Goal: Task Accomplishment & Management: Complete application form

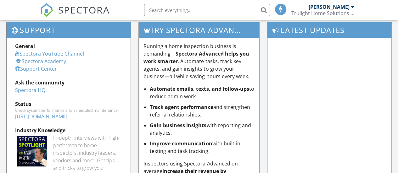
drag, startPoint x: 399, startPoint y: 34, endPoint x: 402, endPoint y: 104, distance: 69.3
click at [398, 104] on html "SPECTORA Nick Goss Trulight Home Solutions LLC Role: Inspector Change Role Dash…" at bounding box center [199, 61] width 398 height 378
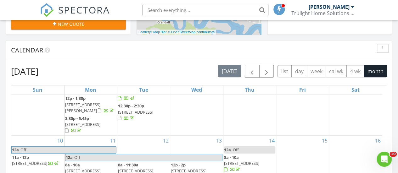
scroll to position [246, 0]
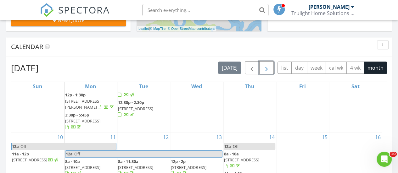
click at [267, 72] on span "button" at bounding box center [267, 68] width 8 height 8
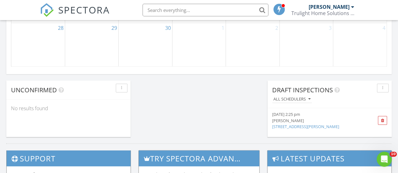
scroll to position [510, 0]
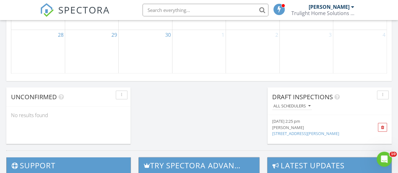
click at [305, 128] on div "[PERSON_NAME]" at bounding box center [320, 128] width 96 height 6
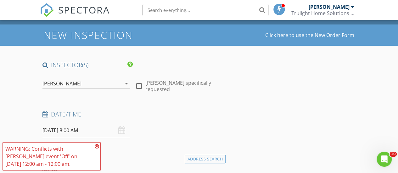
scroll to position [33, 0]
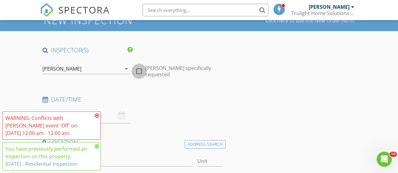
click at [139, 67] on div at bounding box center [139, 71] width 11 height 11
checkbox input "true"
click at [96, 114] on icon at bounding box center [97, 115] width 4 height 5
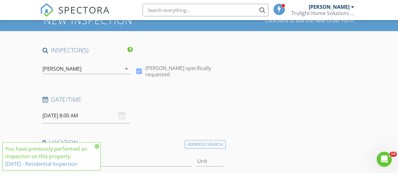
click at [96, 146] on icon at bounding box center [97, 146] width 4 height 5
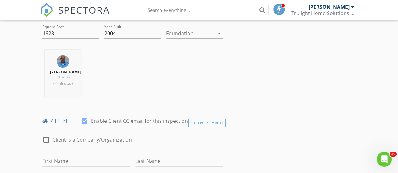
scroll to position [225, 0]
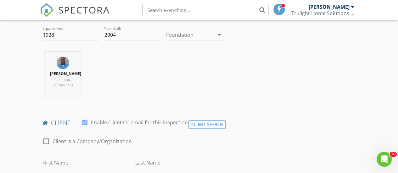
click at [189, 33] on div at bounding box center [190, 35] width 48 height 10
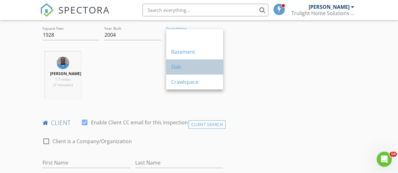
click at [177, 68] on div "Slab" at bounding box center [194, 67] width 47 height 8
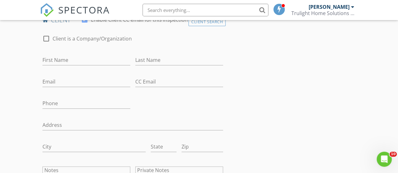
scroll to position [337, 0]
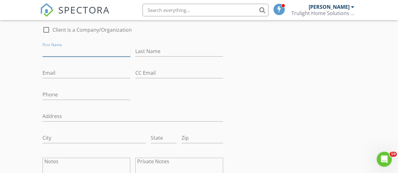
click at [80, 51] on input "First Name" at bounding box center [86, 51] width 88 height 10
type input "[PERSON_NAME]"
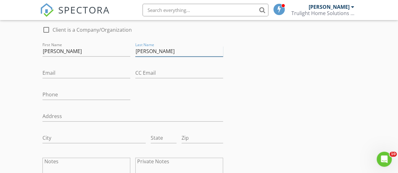
type input "McKinney"
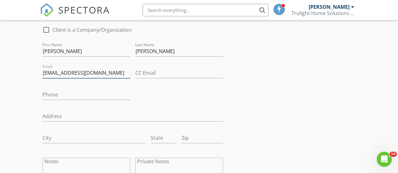
type input "josephinemckinney01@gmail.com"
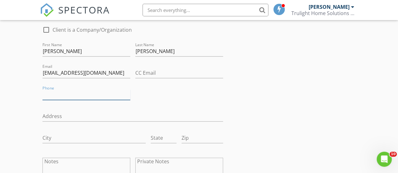
click at [67, 94] on input "Phone" at bounding box center [86, 95] width 88 height 10
type input "816-682-6856"
click at [0, 0] on div "FIRST" at bounding box center [0, 0] width 0 height 0
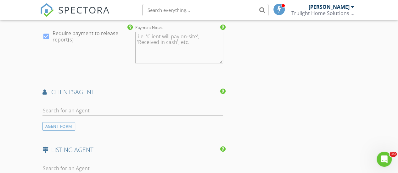
scroll to position [751, 0]
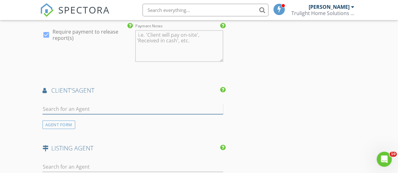
click at [110, 104] on input "text" at bounding box center [132, 109] width 181 height 10
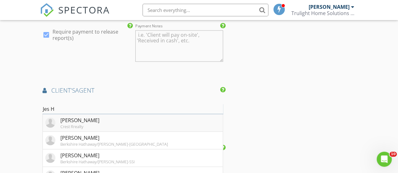
type input "Jes H"
click at [83, 124] on div "Crest Rrealty" at bounding box center [79, 126] width 39 height 5
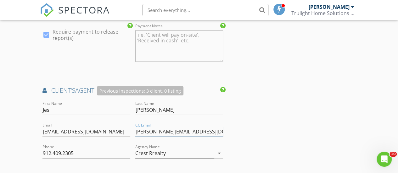
drag, startPoint x: 206, startPoint y: 131, endPoint x: 126, endPoint y: 116, distance: 80.5
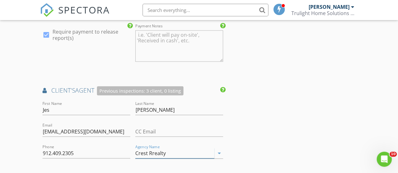
click at [185, 150] on input "Crest Rrealty" at bounding box center [174, 153] width 79 height 10
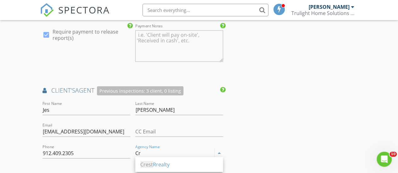
type input "C"
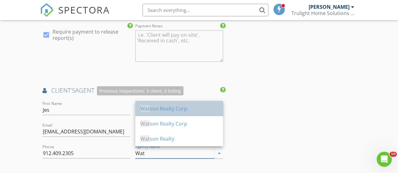
click at [171, 110] on div "Wat son Realty Corp." at bounding box center [179, 109] width 78 height 8
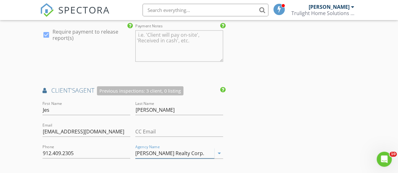
type input "Watson Realty Corp."
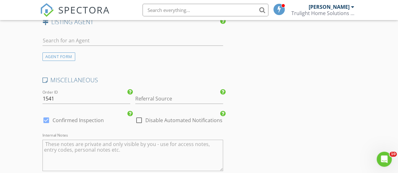
scroll to position [1066, 0]
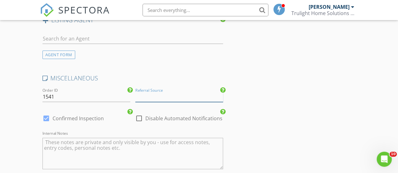
click at [160, 95] on input "Referral Source" at bounding box center [179, 97] width 88 height 10
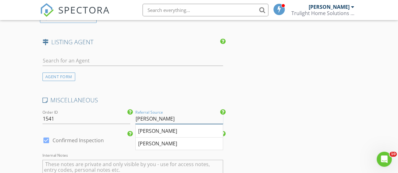
scroll to position [1049, 0]
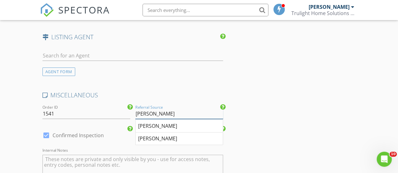
type input "Jes Hennessey"
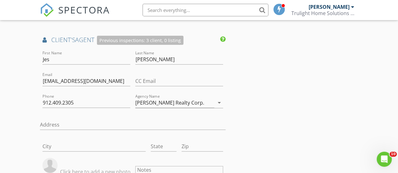
scroll to position [809, 0]
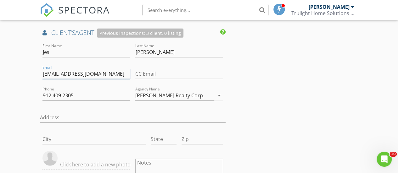
drag, startPoint x: 121, startPoint y: 71, endPoint x: 39, endPoint y: 73, distance: 81.8
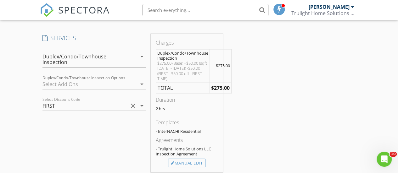
scroll to position [520, 0]
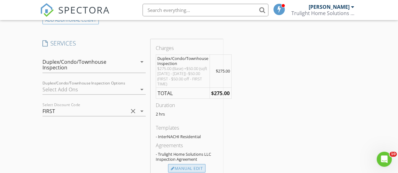
click at [182, 166] on div "Manual Edit" at bounding box center [186, 168] width 37 height 9
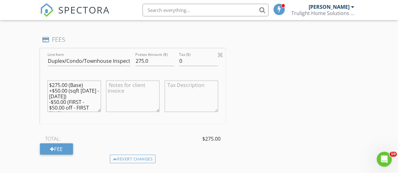
scroll to position [11, 0]
click at [60, 100] on textarea "$275.00 (Base) +$50.00 (sqft 1751 - 2000) -$50.00 (FIRST - $50.00 off - FIRST T…" at bounding box center [74, 96] width 53 height 31
drag, startPoint x: 89, startPoint y: 107, endPoint x: 44, endPoint y: 78, distance: 53.4
click at [44, 78] on div "Line Item Duplex/Condo/Townhouse Inspection Pretax Amount ($) 275.0 Tax ($) 0 $…" at bounding box center [133, 86] width 186 height 76
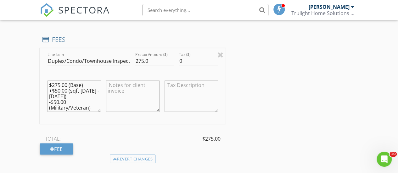
type textarea "$275.00 (Base) +$50.00 (sqft 1751 - 2000) -$50.00 (Military/Veteran)"
click at [120, 87] on textarea at bounding box center [132, 96] width 53 height 31
paste textarea "$275.00 (Base) +$50.00 (sqft 1751 - 2000) -$50.00 (Military/Veteran)"
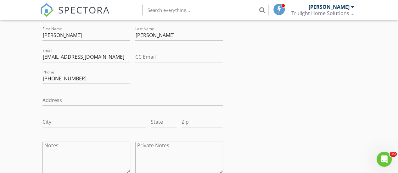
scroll to position [355, 0]
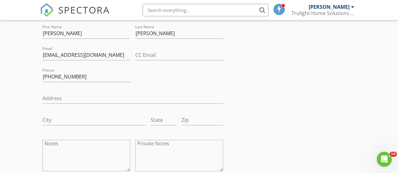
type textarea "$275.00 (Base) +$50.00 (sqft 1751 - 2000) -$50.00 (Military/Veteran)"
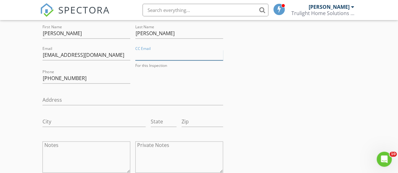
click at [153, 53] on input "CC Email" at bounding box center [179, 55] width 88 height 10
paste input "$275.00 (Base) +$50.00 (sqft 1751 - 2000) -$50.00 (Military/Veteran)"
type input "$"
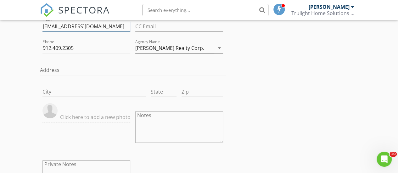
scroll to position [907, 0]
drag, startPoint x: 121, startPoint y: 26, endPoint x: 42, endPoint y: 25, distance: 79.3
click at [42, 25] on div "Email jeshennesseyrealtor@gmail.com" at bounding box center [86, 27] width 93 height 22
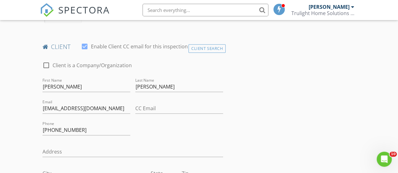
scroll to position [312, 0]
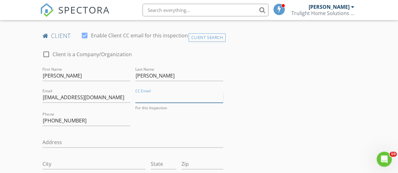
click at [152, 97] on input "CC Email" at bounding box center [179, 97] width 88 height 10
paste input "jeshennesseyrealtor@gmail.com"
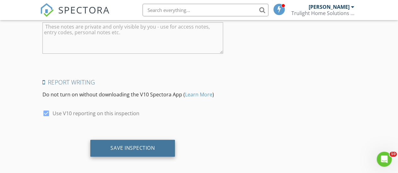
type input "jeshennesseyrealtor@gmail.com"
click at [128, 151] on div "Save Inspection" at bounding box center [132, 148] width 85 height 17
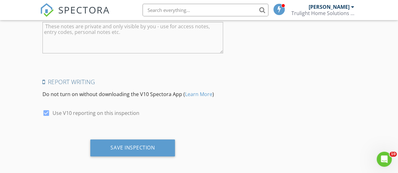
click at [379, 131] on div at bounding box center [199, 86] width 398 height 173
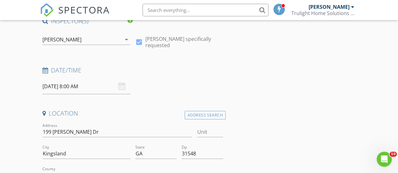
scroll to position [61, 0]
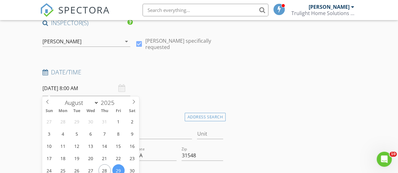
click at [97, 87] on input "08/29/2025 8:00 AM" at bounding box center [86, 88] width 88 height 15
select select "8"
click at [133, 100] on icon at bounding box center [134, 102] width 4 height 4
type input "09/02/2025 8:00 AM"
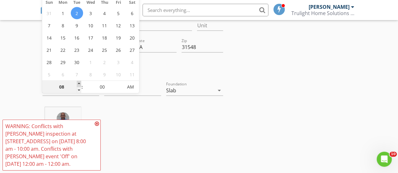
type input "09"
type input "09/02/2025 9:00 AM"
click at [78, 81] on span at bounding box center [79, 84] width 4 height 6
type input "10"
type input "09/02/2025 10:00 AM"
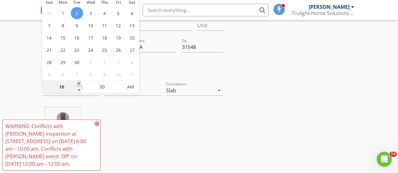
click at [78, 81] on span at bounding box center [79, 84] width 4 height 6
type input "11"
type input "09/02/2025 11:00 AM"
click at [78, 81] on span at bounding box center [79, 84] width 4 height 6
type input "12"
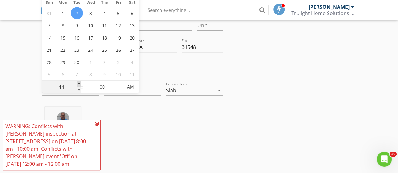
type input "09/02/2025 12:00 PM"
click at [78, 81] on span at bounding box center [79, 84] width 4 height 6
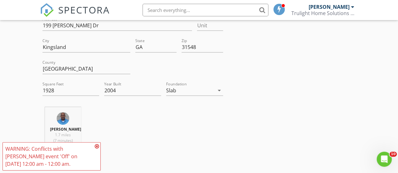
click at [156, 127] on div "Nick Goss 1.7 miles (7 minutes)" at bounding box center [133, 133] width 186 height 52
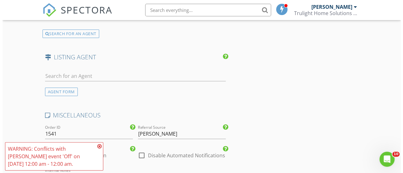
scroll to position [1232, 0]
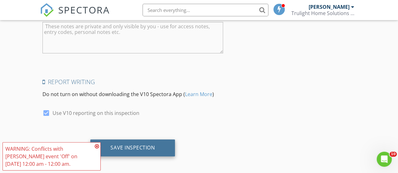
click at [140, 148] on div "Save Inspection" at bounding box center [132, 148] width 44 height 6
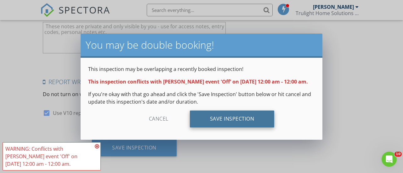
click at [233, 119] on div "Save Inspection" at bounding box center [232, 119] width 85 height 17
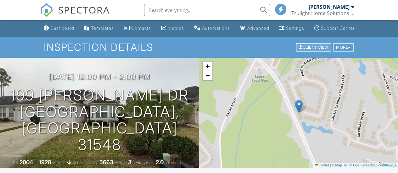
click at [307, 52] on div "Client View" at bounding box center [313, 47] width 35 height 8
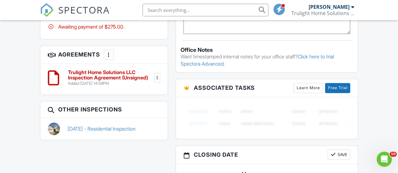
scroll to position [470, 0]
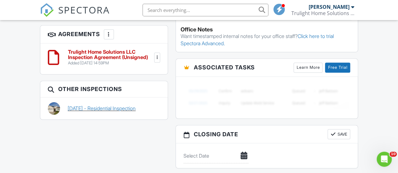
click at [129, 110] on link "04/29/2024 - Residential Inspection" at bounding box center [102, 108] width 68 height 7
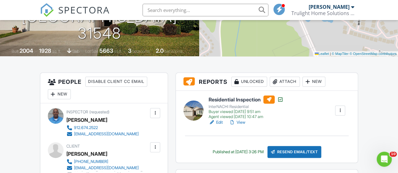
scroll to position [109, 0]
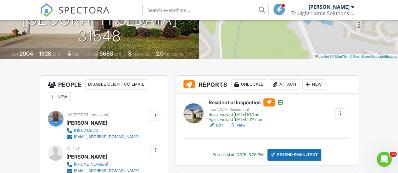
click at [241, 129] on link "View" at bounding box center [237, 125] width 16 height 6
